Goal: Find specific page/section: Find specific page/section

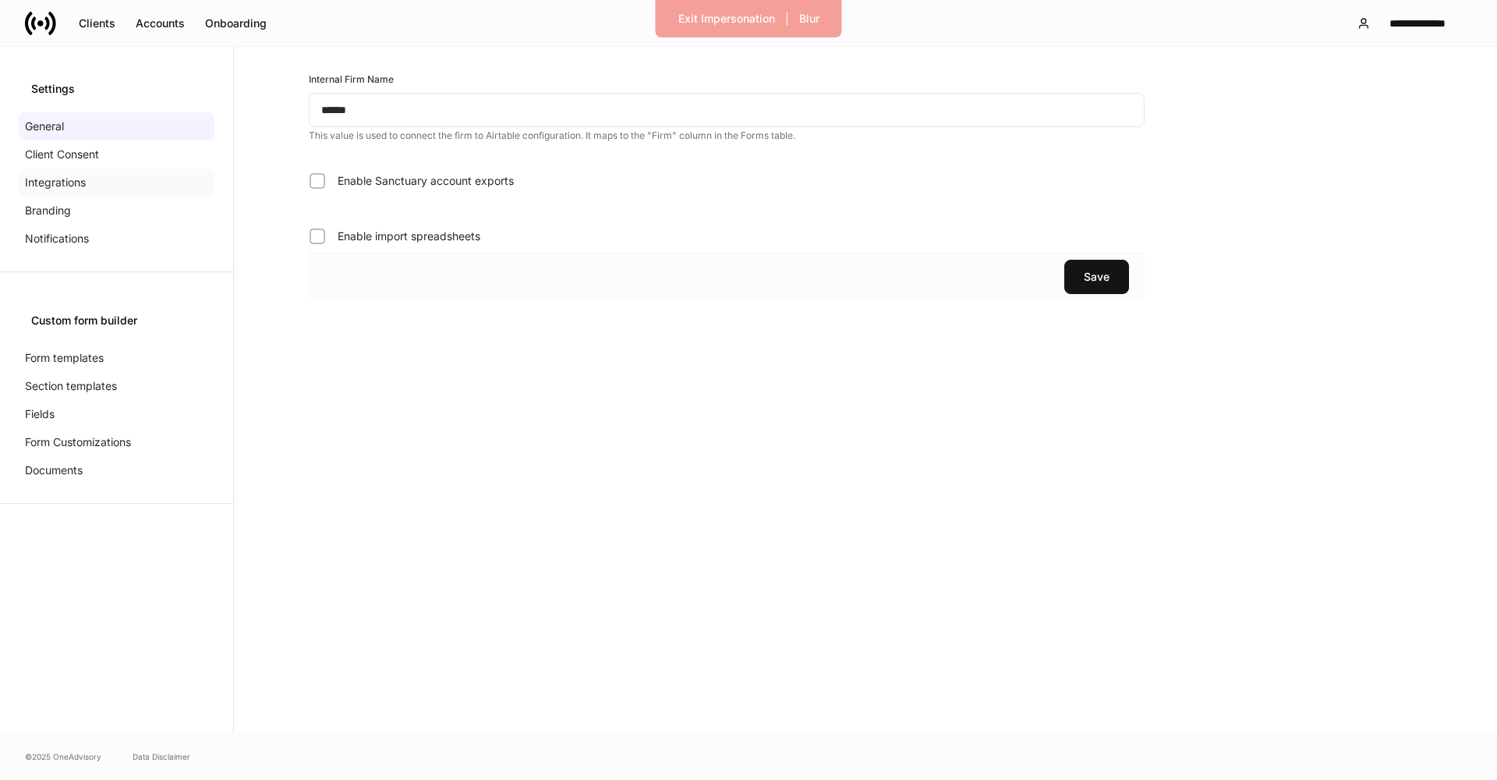
click at [152, 185] on div "Integrations" at bounding box center [117, 182] width 196 height 28
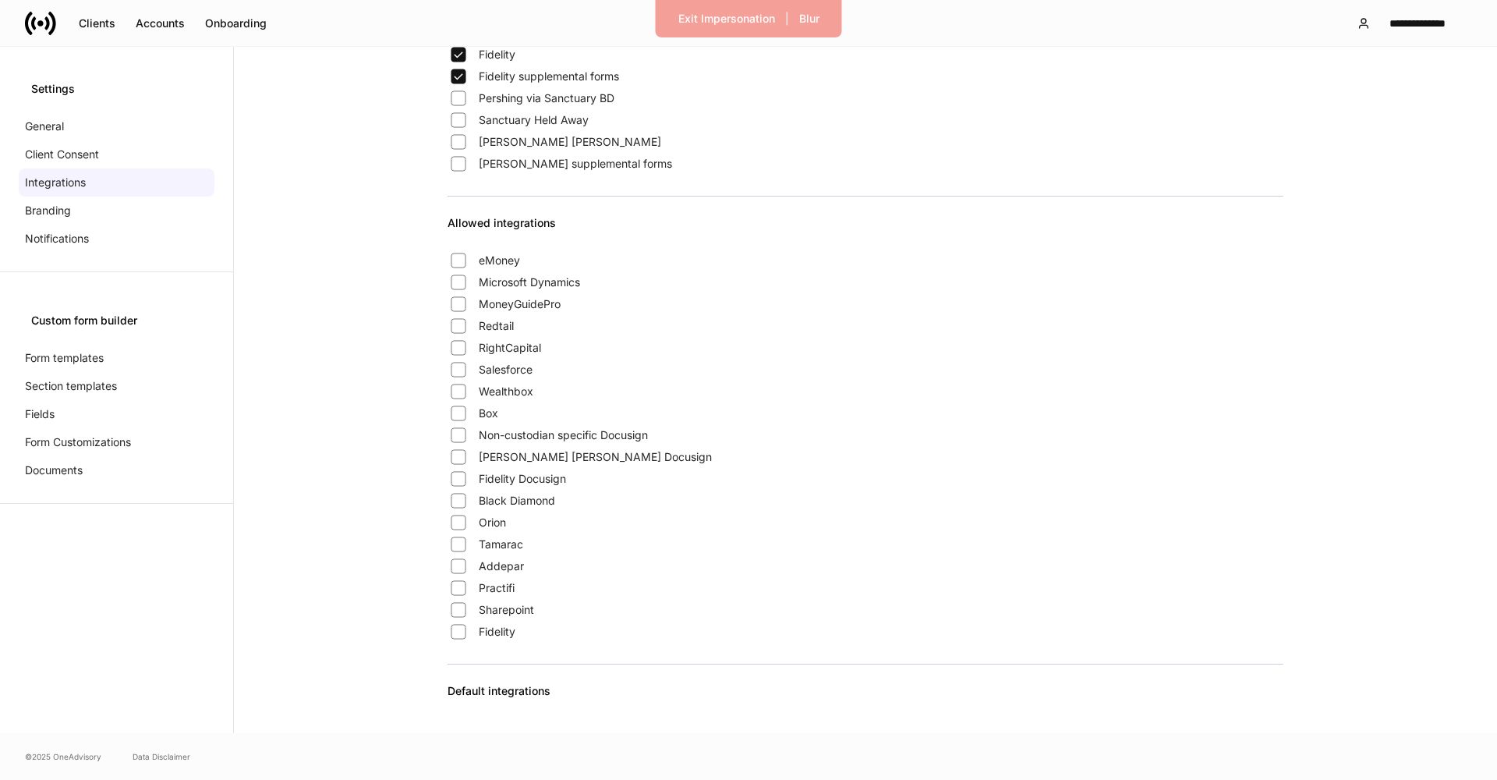
scroll to position [56, 0]
click at [508, 149] on span "Charles Schwab" at bounding box center [570, 148] width 182 height 16
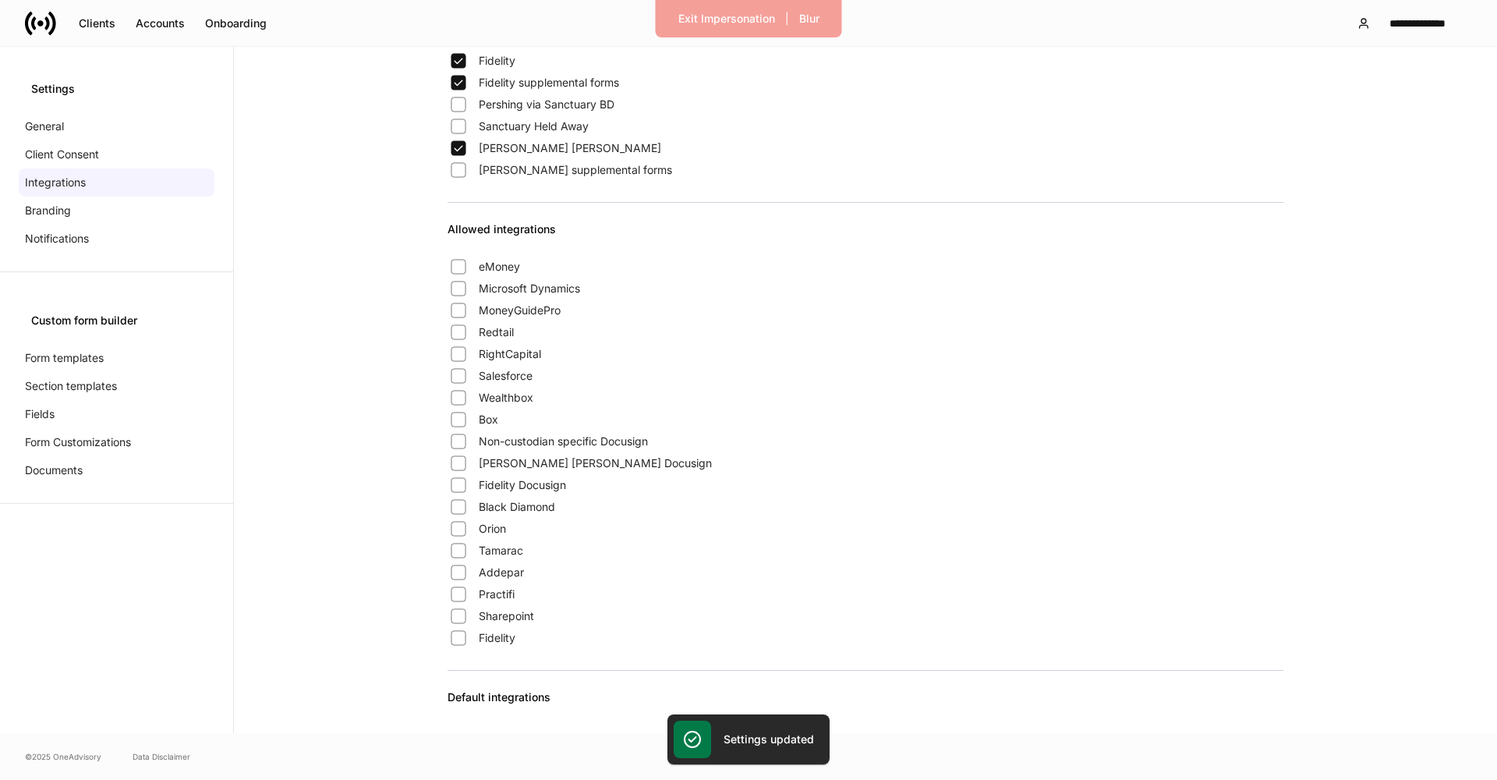
click at [537, 172] on span "Schwab supplemental forms" at bounding box center [575, 170] width 193 height 16
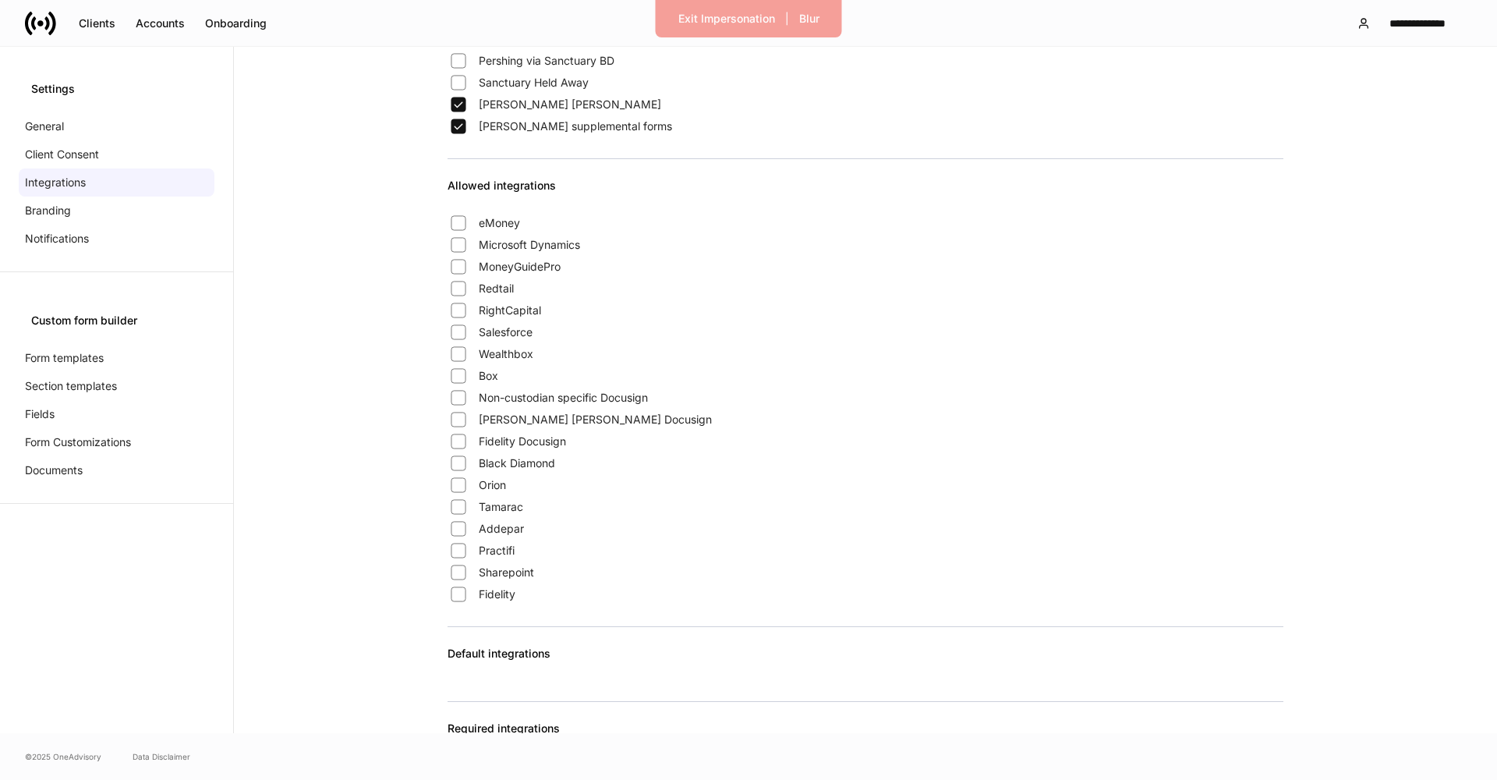
scroll to position [98, 0]
click at [581, 418] on span "Charles Schwab Docusign" at bounding box center [595, 421] width 233 height 16
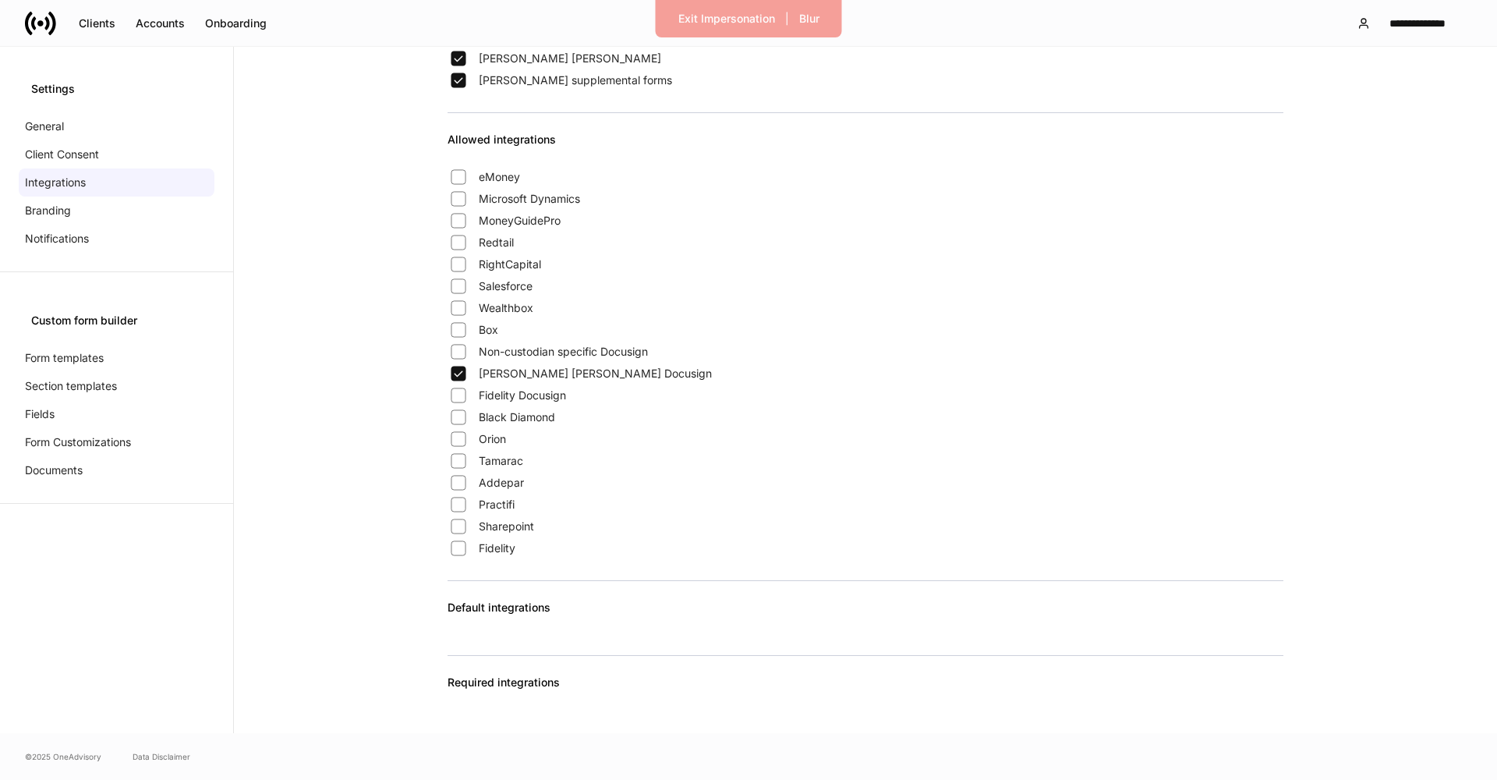
scroll to position [144, 0]
click at [722, 14] on div "Exit Impersonation" at bounding box center [726, 18] width 97 height 11
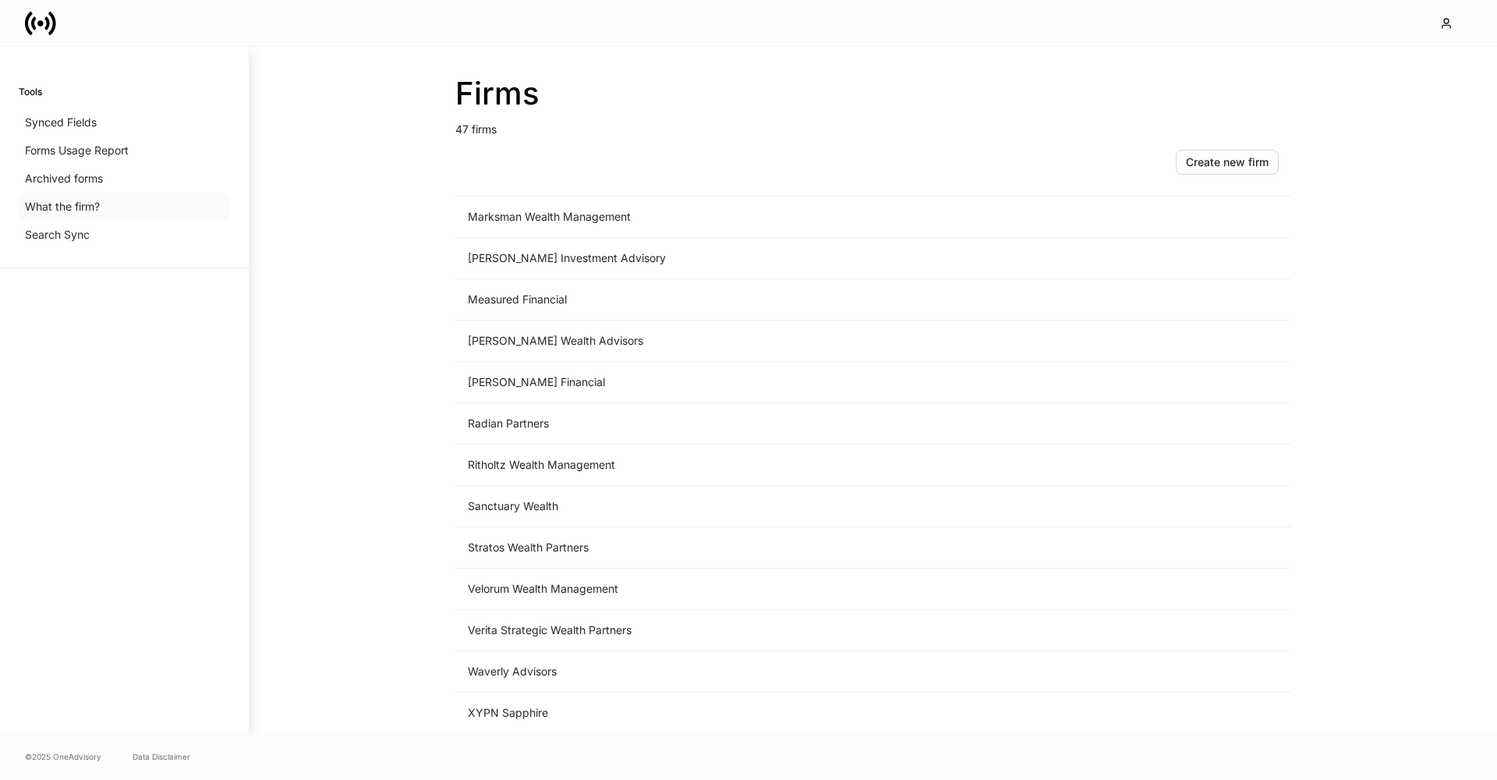
scroll to position [1452, 0]
click at [515, 627] on td "Verita Strategic Wealth Partners" at bounding box center [743, 630] width 577 height 41
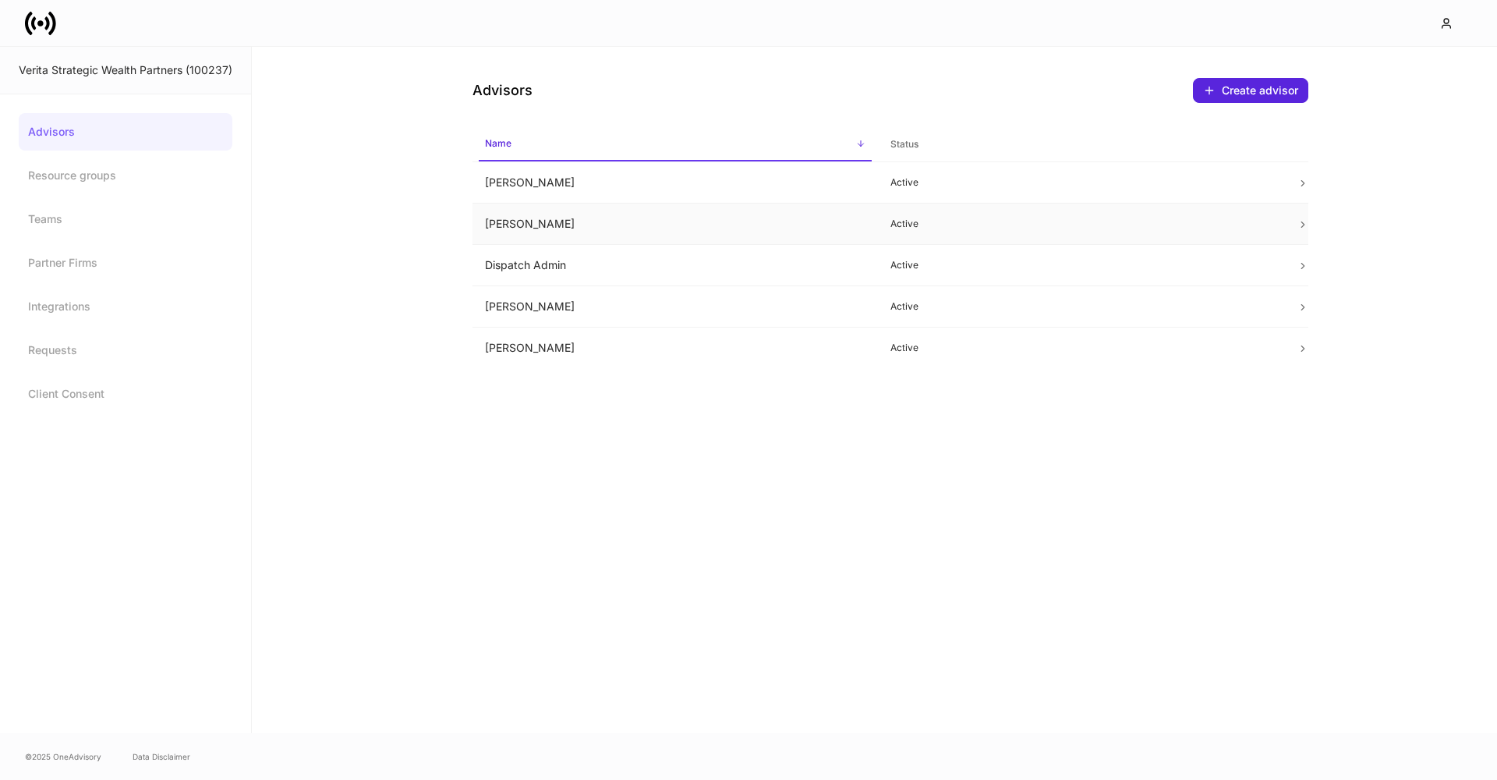
click at [620, 221] on td "[PERSON_NAME]" at bounding box center [675, 224] width 406 height 41
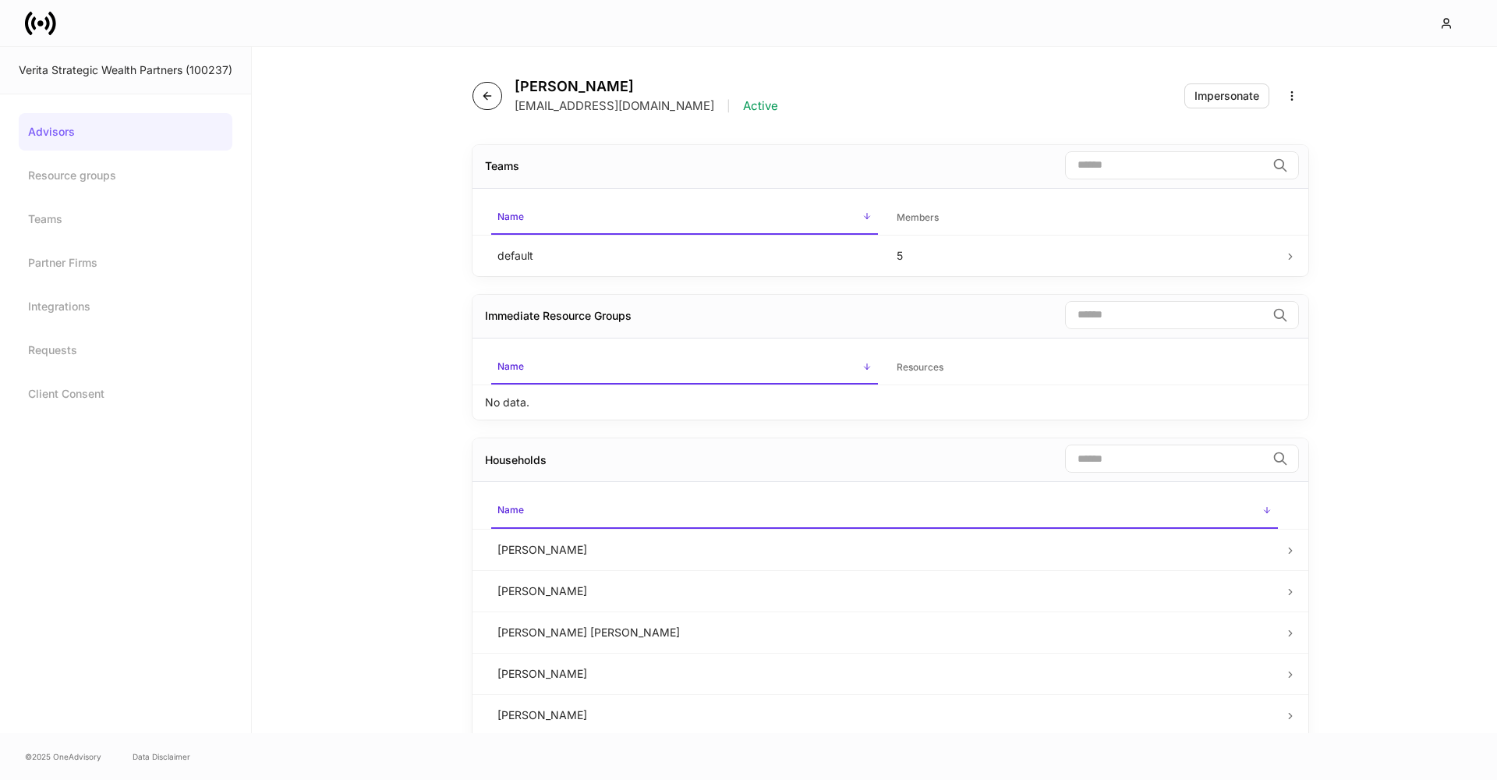
click at [483, 92] on icon "button" at bounding box center [487, 96] width 12 height 12
